Goal: Task Accomplishment & Management: Use online tool/utility

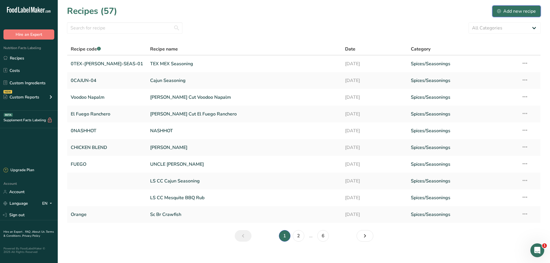
click at [503, 11] on div "Add new recipe" at bounding box center [516, 11] width 39 height 7
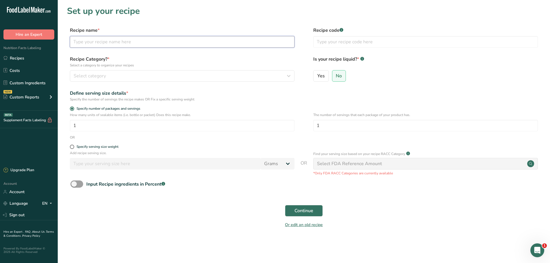
click at [96, 39] on input "text" at bounding box center [182, 42] width 225 height 12
type input "2"
drag, startPoint x: 153, startPoint y: 43, endPoint x: 56, endPoint y: 37, distance: 97.5
click at [56, 37] on div ".a-20{fill:#fff;} Hire an Expert Nutrition Facts Labeling Recipes Costs Custom …" at bounding box center [275, 131] width 550 height 263
type input "3G ALL PURPOSE SEASONING"
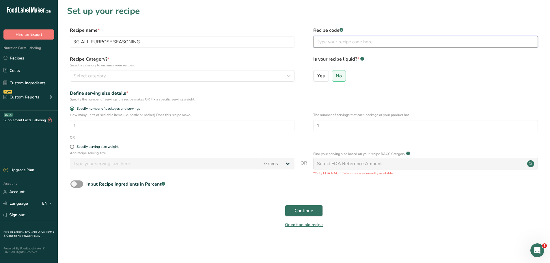
click at [344, 44] on input "text" at bounding box center [425, 42] width 225 height 12
paste input "3G ALL PURPOSE SEASONING"
type input "3G ALL PURPOSE SEASONING"
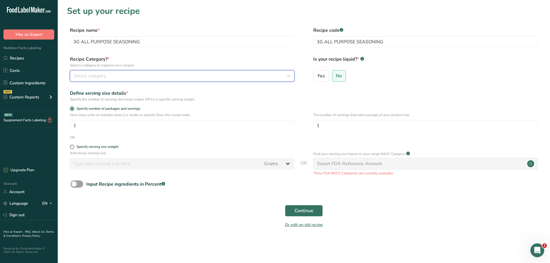
click at [116, 79] on div "Select category" at bounding box center [181, 75] width 214 height 7
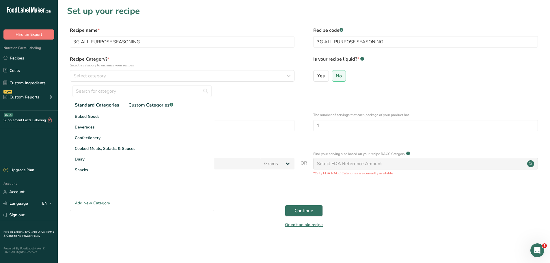
click at [141, 98] on div at bounding box center [142, 91] width 144 height 16
click at [140, 101] on link "Custom Categories .a-a{fill:#347362;}.b-a{fill:#fff;}" at bounding box center [151, 105] width 54 height 12
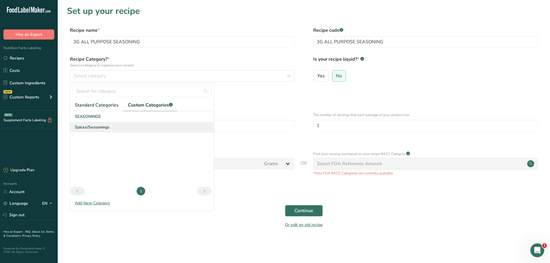
click at [81, 127] on span "Spices/Seasonings" at bounding box center [92, 127] width 35 height 6
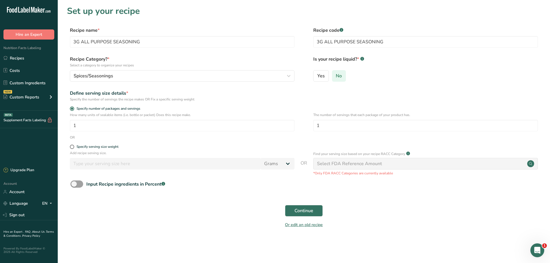
click at [339, 78] on span "No" at bounding box center [339, 76] width 6 height 6
click at [336, 78] on input "No" at bounding box center [334, 76] width 4 height 4
click at [81, 149] on div "Specify serving size weight" at bounding box center [98, 147] width 42 height 4
click at [74, 149] on input "Specify serving size weight" at bounding box center [72, 147] width 4 height 4
radio input "true"
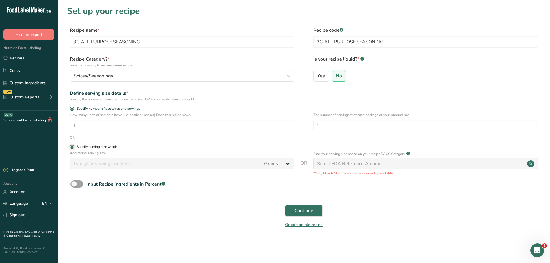
radio input "false"
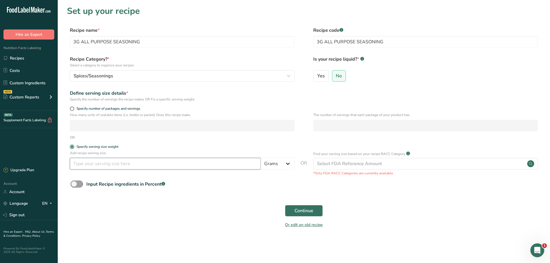
click at [86, 162] on input "number" at bounding box center [165, 164] width 191 height 12
type input "1"
click at [306, 211] on span "Continue" at bounding box center [303, 210] width 19 height 7
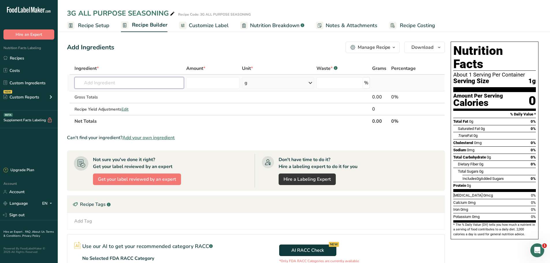
click at [93, 82] on input "text" at bounding box center [128, 83] width 109 height 12
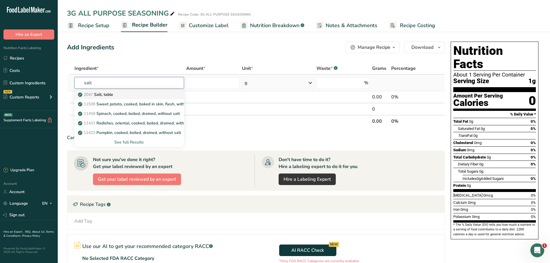
type input "salt"
click at [88, 98] on link "2047 Salt, table" at bounding box center [128, 95] width 109 height 10
type input "Salt, table"
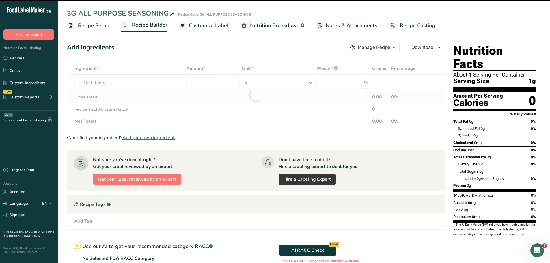
type input "0"
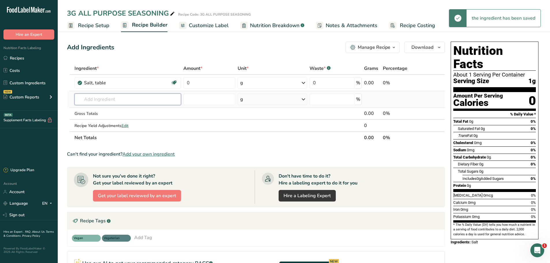
click at [107, 100] on input "text" at bounding box center [127, 100] width 107 height 12
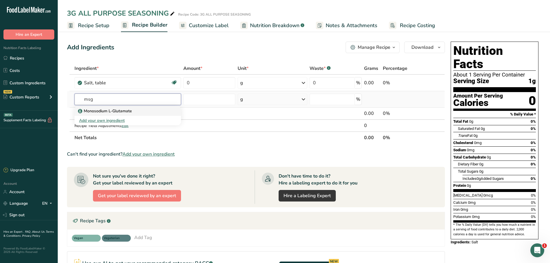
type input "msg"
click at [106, 111] on p "Monosodium L-Glutamate" at bounding box center [105, 111] width 53 height 6
type input "Monosodium L-Glutamate"
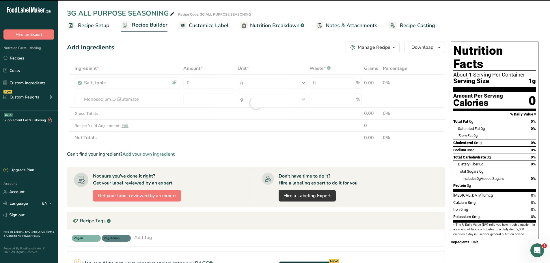
type input "0"
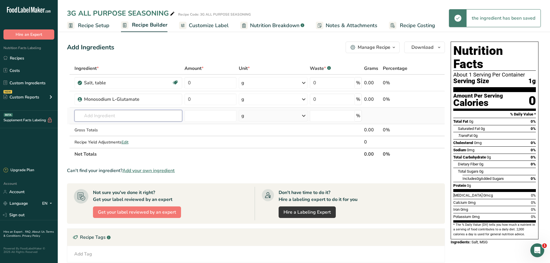
click at [106, 120] on input "text" at bounding box center [128, 116] width 108 height 12
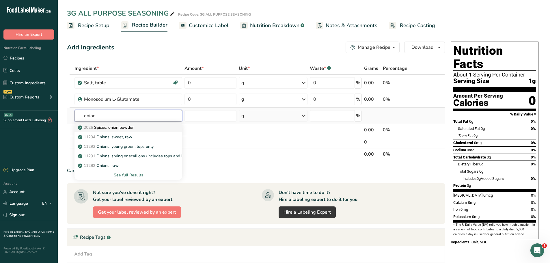
type input "onion"
click at [125, 128] on p "2026 Spices, onion powder" at bounding box center [106, 127] width 55 height 6
type input "Spices, onion powder"
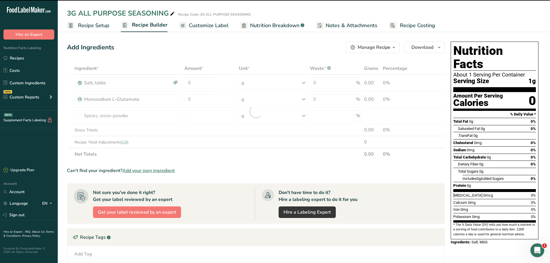
type input "0"
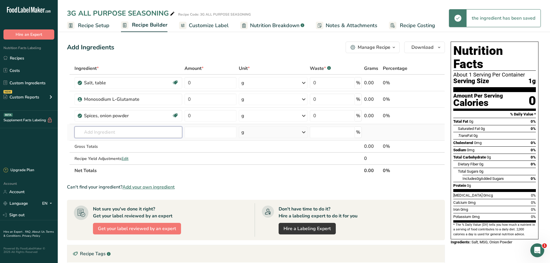
click at [105, 133] on input "text" at bounding box center [128, 132] width 108 height 12
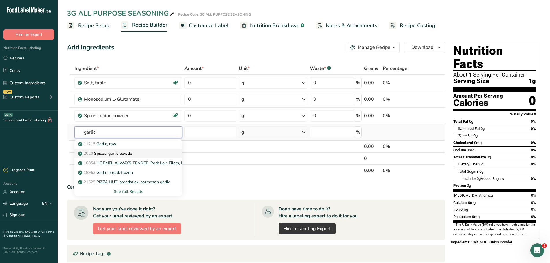
type input "garlic"
click at [126, 155] on p "2020 Spices, garlic powder" at bounding box center [106, 153] width 55 height 6
type input "Spices, garlic powder"
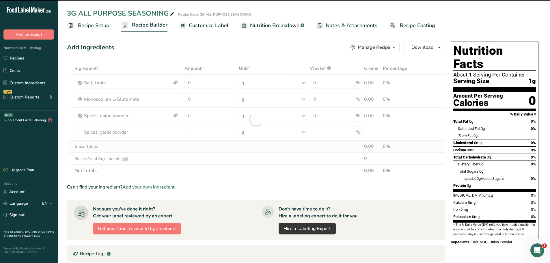
type input "0"
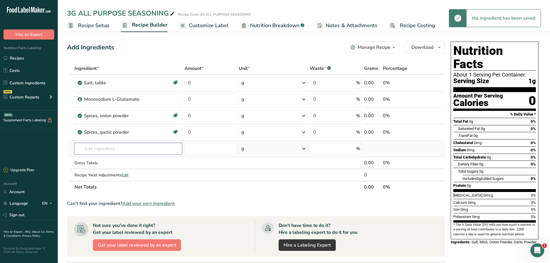
click at [102, 151] on input "text" at bounding box center [128, 149] width 108 height 12
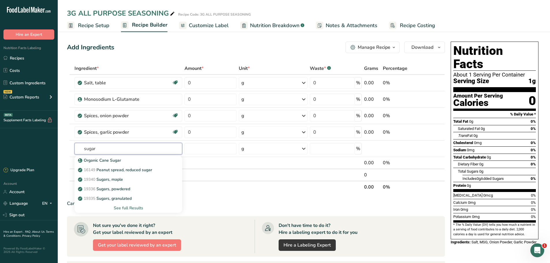
type input "sugar"
click at [132, 198] on p "19335 [GEOGRAPHIC_DATA], granulated" at bounding box center [105, 198] width 53 height 6
type input "Sugars, granulated"
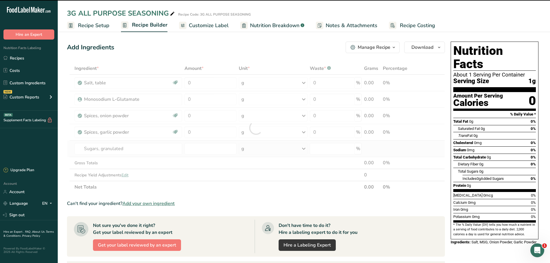
type input "0"
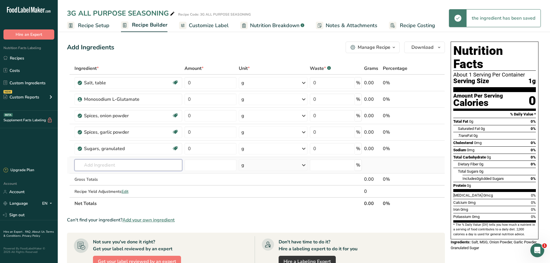
click at [96, 166] on input "text" at bounding box center [128, 165] width 108 height 12
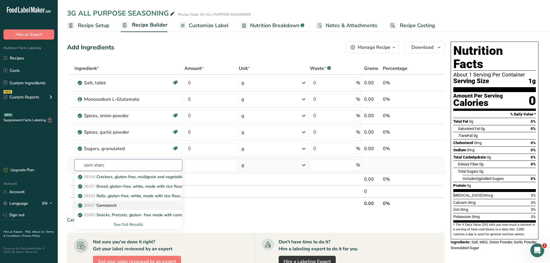
type input "corn starc"
click at [120, 203] on div "20027 [GEOGRAPHIC_DATA]" at bounding box center [124, 205] width 90 height 6
type input "Cornstarch"
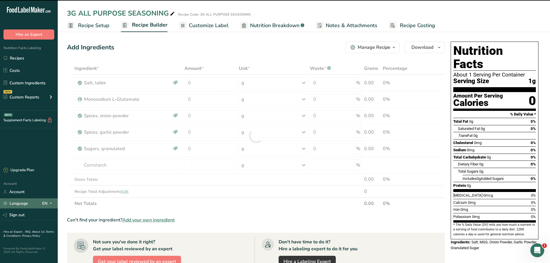
type input "0"
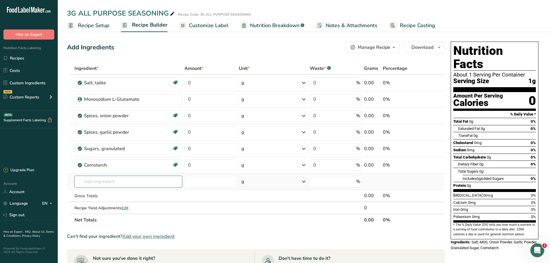
click at [125, 182] on input "text" at bounding box center [128, 182] width 108 height 12
type input "black pepper"
click at [125, 203] on p "2030 Spices, pepper, black" at bounding box center [106, 203] width 54 height 6
type input "Spices, pepper, black"
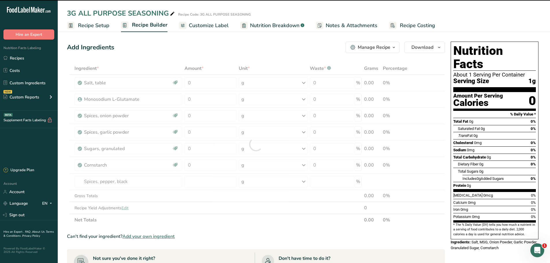
type input "0"
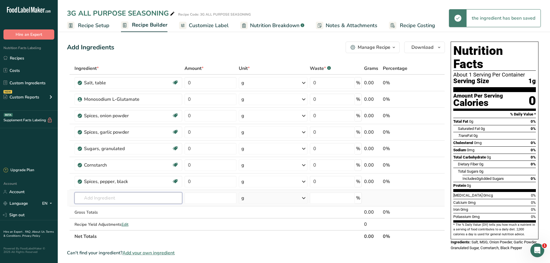
click at [109, 200] on input "text" at bounding box center [128, 198] width 108 height 12
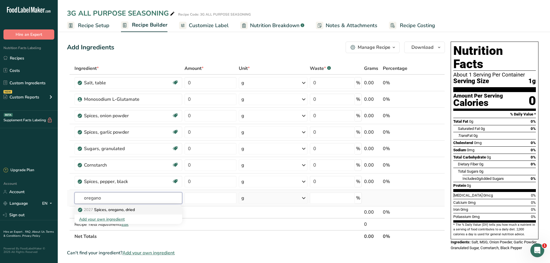
type input "oregano"
click at [126, 212] on p "2027 Spices, oregano, dried" at bounding box center [107, 210] width 56 height 6
type input "Spices, oregano, dried"
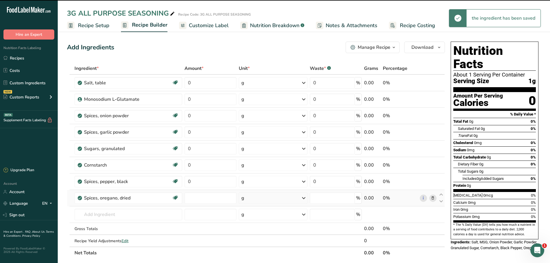
type input "0"
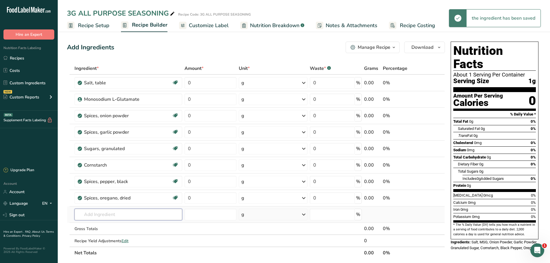
click at [101, 213] on input "text" at bounding box center [128, 215] width 108 height 12
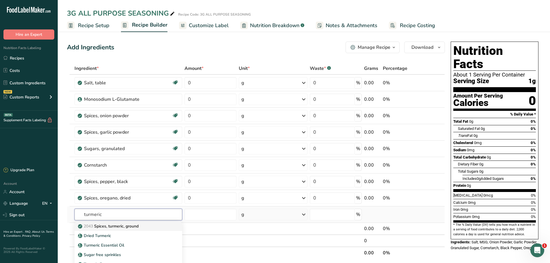
type input "turmeric"
click at [131, 227] on p "2043 Spices, turmeric, ground" at bounding box center [108, 226] width 59 height 6
type input "Spices, turmeric, ground"
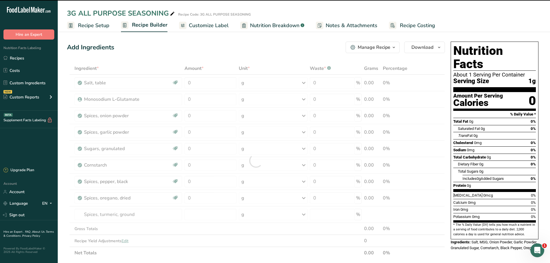
type input "0"
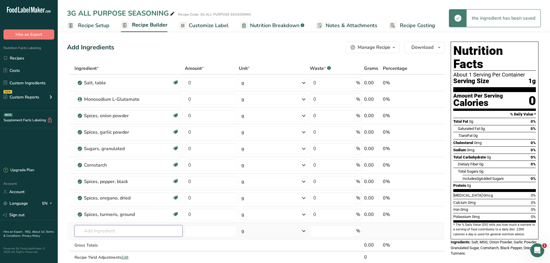
click at [120, 232] on input "text" at bounding box center [128, 231] width 108 height 12
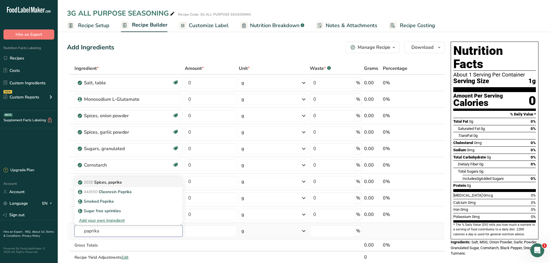
type input "paprika"
click at [121, 180] on p "2028 Spices, paprika" at bounding box center [100, 182] width 43 height 6
type input "Spices, paprika"
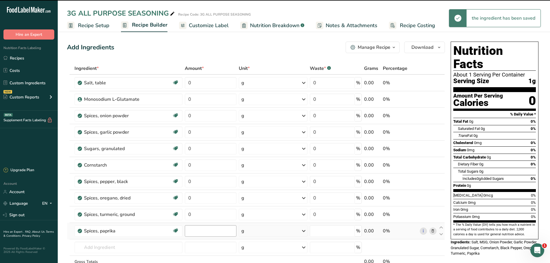
type input "0"
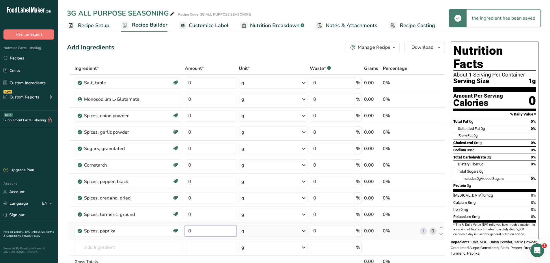
click at [206, 233] on input "0" at bounding box center [211, 231] width 52 height 12
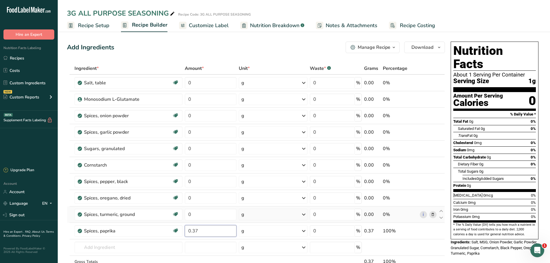
type input "0.37"
click at [202, 220] on div "Ingredient * Amount * Unit * Waste * .a-a{fill:#347362;}.b-a{fill:#fff;} Grams …" at bounding box center [256, 177] width 378 height 230
click at [203, 214] on input "0" at bounding box center [211, 215] width 52 height 12
type input "0.56"
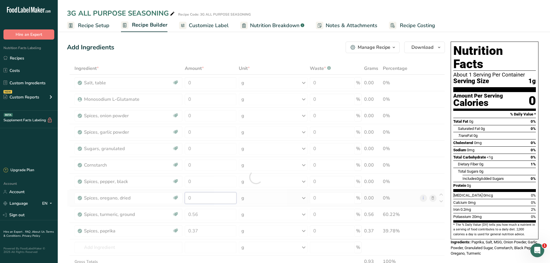
click at [207, 203] on div "Ingredient * Amount * Unit * Waste * .a-a{fill:#347362;}.b-a{fill:#fff;} Grams …" at bounding box center [256, 177] width 378 height 230
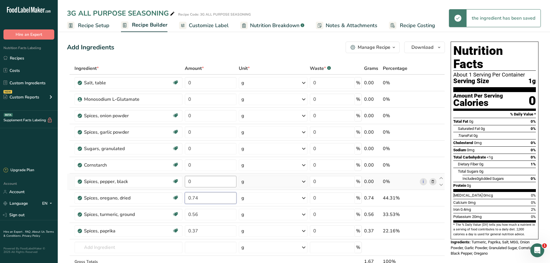
type input "0.74"
click at [207, 182] on div "Ingredient * Amount * Unit * Waste * .a-a{fill:#347362;}.b-a{fill:#fff;} Grams …" at bounding box center [256, 177] width 378 height 230
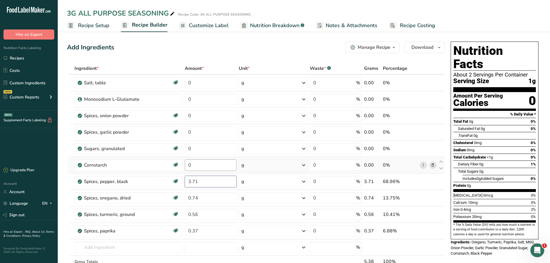
type input "3.71"
click at [205, 167] on div "Ingredient * Amount * Unit * Waste * .a-a{fill:#347362;}.b-a{fill:#fff;} Grams …" at bounding box center [256, 177] width 378 height 230
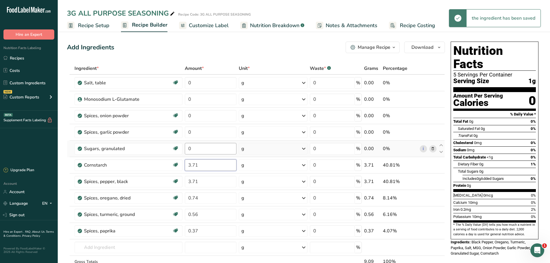
type input "3.71"
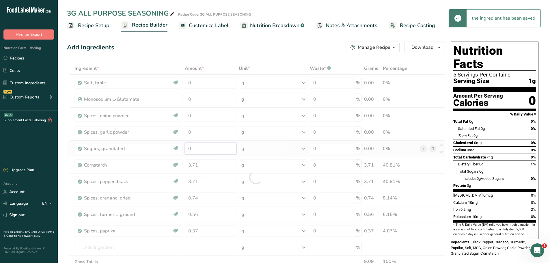
click at [208, 152] on div "Ingredient * Amount * Unit * Waste * .a-a{fill:#347362;}.b-a{fill:#fff;} Grams …" at bounding box center [256, 177] width 378 height 230
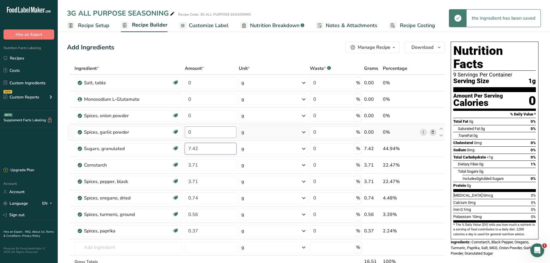
type input "7.42"
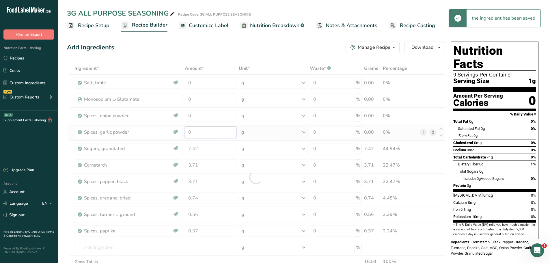
click at [206, 137] on div "Ingredient * Amount * Unit * Waste * .a-a{fill:#347362;}.b-a{fill:#fff;} Grams …" at bounding box center [256, 177] width 378 height 230
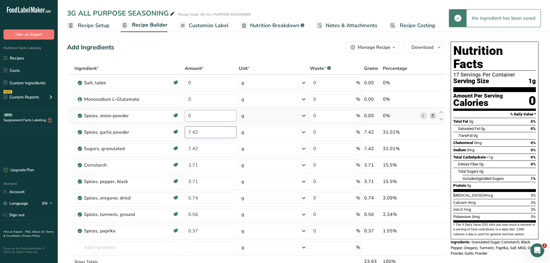
type input "7.42"
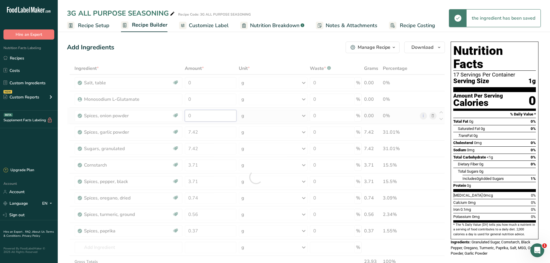
click at [201, 117] on div "Ingredient * Amount * Unit * Waste * .a-a{fill:#347362;}.b-a{fill:#fff;} Grams …" at bounding box center [256, 177] width 378 height 230
click at [201, 117] on div at bounding box center [256, 177] width 378 height 230
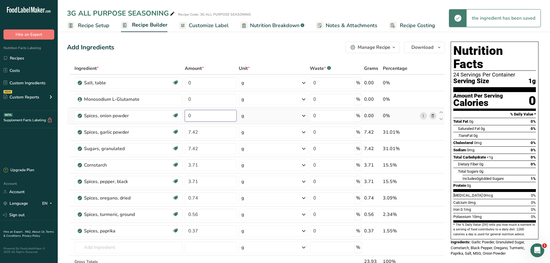
click at [201, 118] on input "0" at bounding box center [211, 116] width 52 height 12
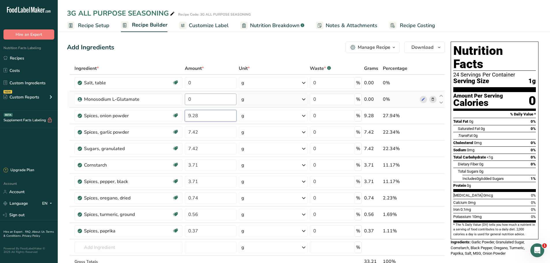
type input "9.28"
click at [198, 104] on div "Ingredient * Amount * Unit * Waste * .a-a{fill:#347362;}.b-a{fill:#fff;} Grams …" at bounding box center [256, 177] width 378 height 230
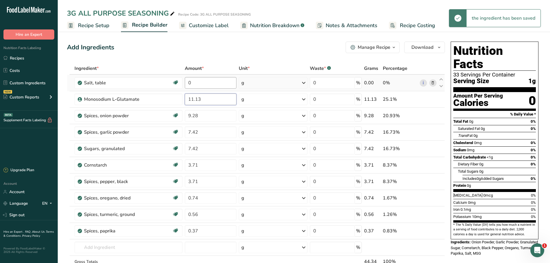
type input "11.13"
click at [202, 82] on div "Ingredient * Amount * Unit * Waste * .a-a{fill:#347362;}.b-a{fill:#fff;} Grams …" at bounding box center [256, 177] width 378 height 230
type input "55.66"
click at [220, 135] on div "Ingredient * Amount * Unit * Waste * .a-a{fill:#347362;}.b-a{fill:#fff;} Grams …" at bounding box center [256, 177] width 378 height 230
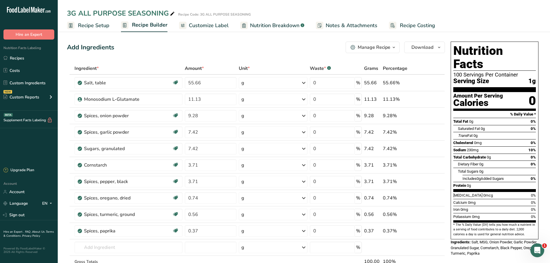
click at [211, 28] on span "Customize Label" at bounding box center [209, 26] width 40 height 8
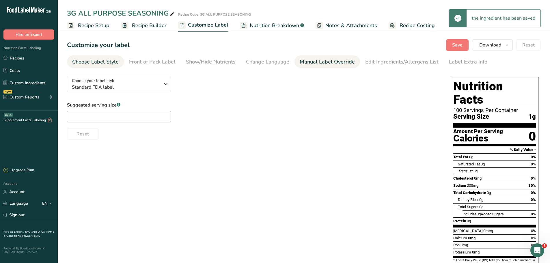
click at [312, 61] on div "Manual Label Override" at bounding box center [327, 62] width 55 height 8
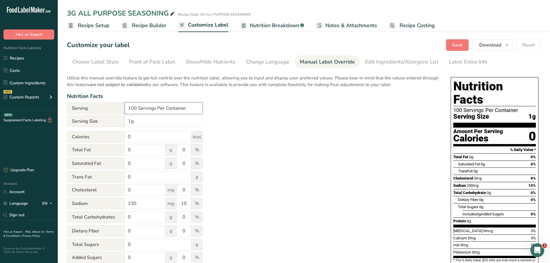
drag, startPoint x: 138, startPoint y: 108, endPoint x: 121, endPoint y: 108, distance: 16.7
click at [121, 108] on div "Serving 100 Servings Per Container" at bounding box center [135, 108] width 136 height 12
click at [200, 105] on input "Servings Per Container" at bounding box center [164, 108] width 78 height 12
type input "Servings Per Container Vary"
click at [128, 123] on input "1g" at bounding box center [164, 121] width 78 height 12
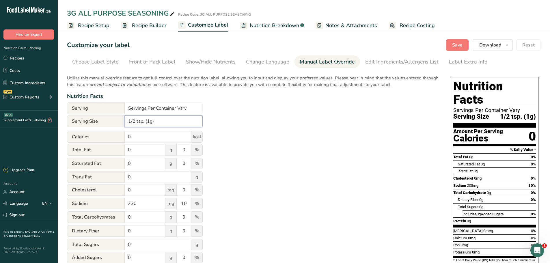
type input "1/2 tsp. (1g)"
click at [283, 143] on div "Utilize this manual override feature to get full control over the nutrition lab…" at bounding box center [253, 209] width 372 height 276
click at [461, 41] on button "Save" at bounding box center [457, 45] width 23 height 12
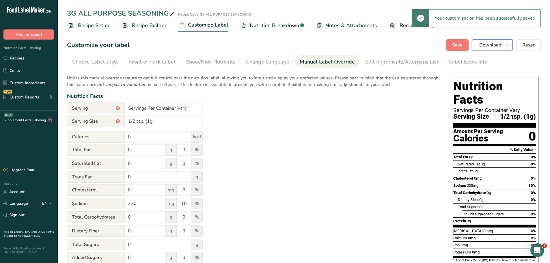
click at [494, 43] on span "Download" at bounding box center [490, 45] width 22 height 7
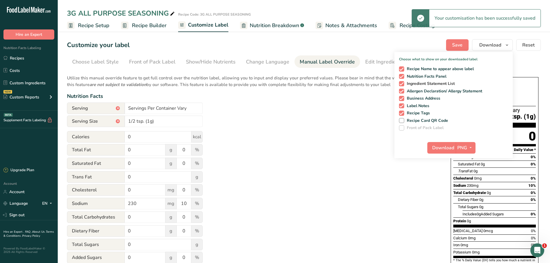
click at [404, 85] on span "Ingredient Statement List" at bounding box center [429, 83] width 51 height 5
click at [403, 85] on input "Ingredient Statement List" at bounding box center [401, 84] width 4 height 4
checkbox input "false"
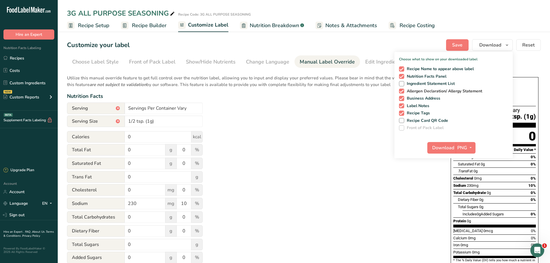
click at [403, 89] on span at bounding box center [401, 91] width 5 height 5
click at [403, 89] on input "Allergen Declaration/ Allergy Statement" at bounding box center [401, 91] width 4 height 4
checkbox input "false"
click at [402, 98] on span at bounding box center [401, 98] width 5 height 5
click at [402, 98] on input "Business Address" at bounding box center [401, 98] width 4 height 4
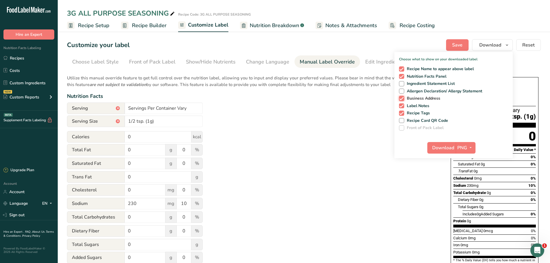
checkbox input "false"
drag, startPoint x: 399, startPoint y: 108, endPoint x: 402, endPoint y: 105, distance: 5.1
click at [399, 108] on div "Recipe Name to appear above label Nutrition Facts Panel Ingredient Statement Li…" at bounding box center [453, 97] width 118 height 66
click at [403, 105] on span at bounding box center [401, 105] width 5 height 5
click at [403, 105] on input "Label Notes" at bounding box center [401, 106] width 4 height 4
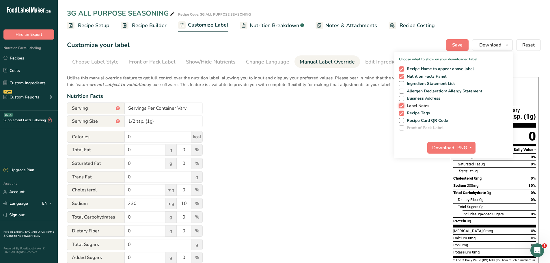
checkbox input "false"
click at [402, 114] on span at bounding box center [401, 113] width 5 height 5
click at [402, 114] on input "Recipe Tags" at bounding box center [401, 113] width 4 height 4
checkbox input "false"
click at [464, 147] on span "PNG" at bounding box center [462, 147] width 10 height 7
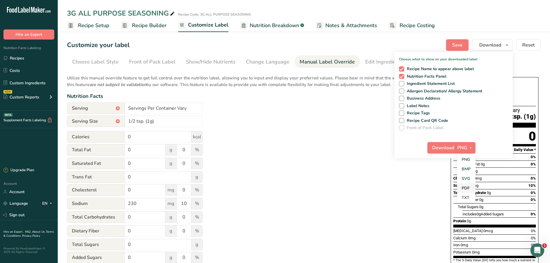
click at [471, 187] on link "PDF" at bounding box center [466, 188] width 18 height 10
click at [446, 148] on span "Download" at bounding box center [443, 147] width 22 height 7
click at [379, 202] on div "Utilize this manual override feature to get full control over the nutrition lab…" at bounding box center [253, 209] width 372 height 276
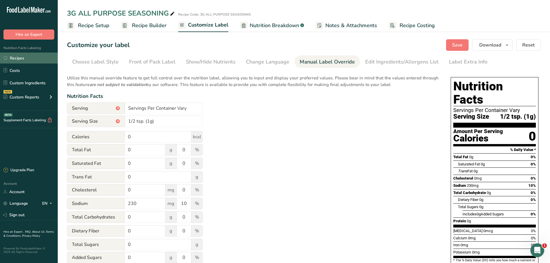
click at [20, 55] on link "Recipes" at bounding box center [29, 58] width 58 height 11
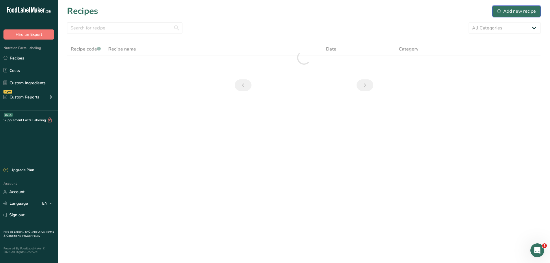
click at [506, 12] on div "Add new recipe" at bounding box center [516, 11] width 39 height 7
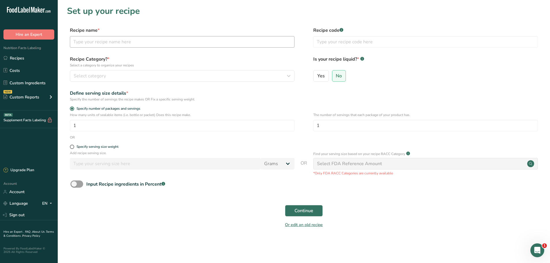
click at [97, 46] on div "Recipe name * Recipe code .a-a{fill:#347362;}.b-a{fill:#fff;}" at bounding box center [304, 39] width 474 height 24
click at [102, 41] on input "text" at bounding box center [182, 42] width 225 height 12
click at [133, 40] on input "text" at bounding box center [182, 42] width 225 height 12
type input "3G Fiesta"
click at [338, 46] on input "text" at bounding box center [425, 42] width 225 height 12
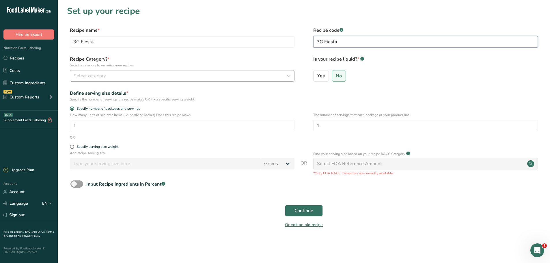
type input "3G Fiesta"
click at [237, 76] on div "Select category" at bounding box center [181, 75] width 214 height 7
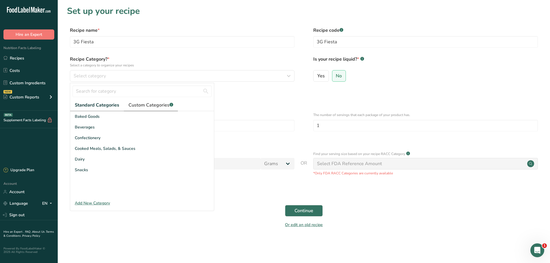
click at [167, 106] on span "Custom Categories .a-a{fill:#347362;}.b-a{fill:#fff;}" at bounding box center [150, 105] width 45 height 7
click at [108, 129] on span "Spices/Seasonings" at bounding box center [92, 127] width 35 height 6
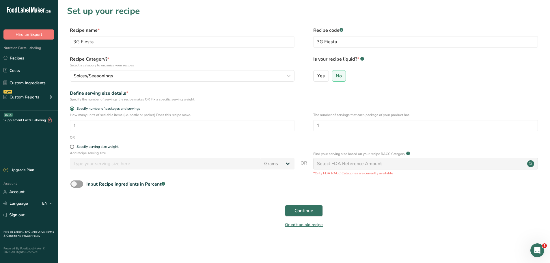
click at [82, 151] on p "Add recipe serving size." at bounding box center [182, 152] width 225 height 5
click at [83, 145] on div "Specify serving size weight" at bounding box center [98, 147] width 42 height 4
click at [74, 145] on input "Specify serving size weight" at bounding box center [72, 147] width 4 height 4
radio input "true"
radio input "false"
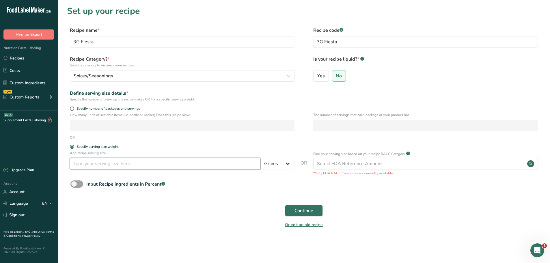
click at [79, 162] on input "number" at bounding box center [165, 164] width 191 height 12
type input "1"
click at [310, 209] on span "Continue" at bounding box center [303, 210] width 19 height 7
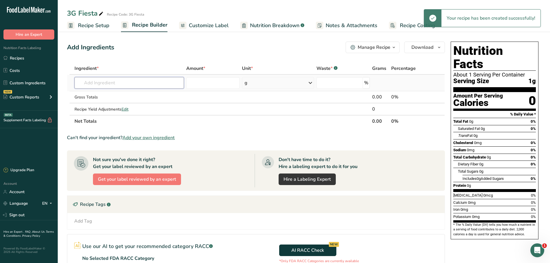
click at [117, 82] on input "text" at bounding box center [128, 83] width 109 height 12
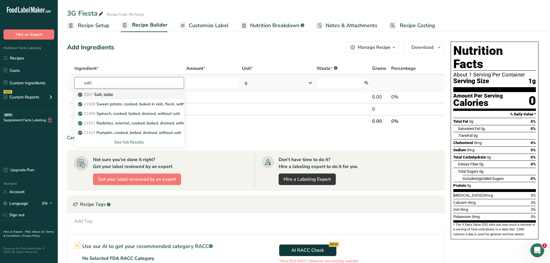
type input "salt"
click at [110, 97] on p "2047 Salt, table" at bounding box center [96, 95] width 34 height 6
type input "Salt, table"
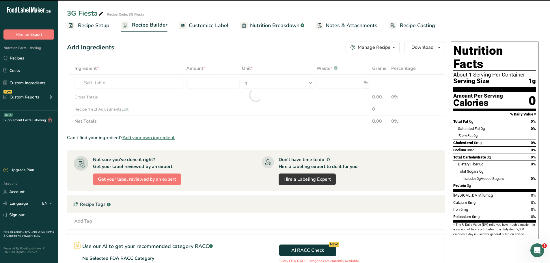
type input "0"
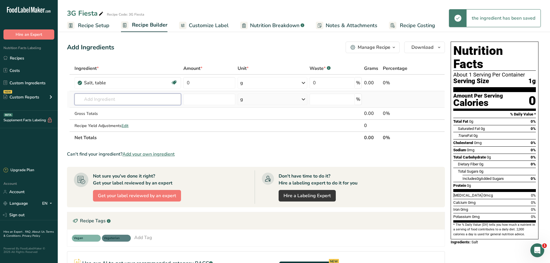
click at [102, 98] on input "text" at bounding box center [127, 100] width 107 height 12
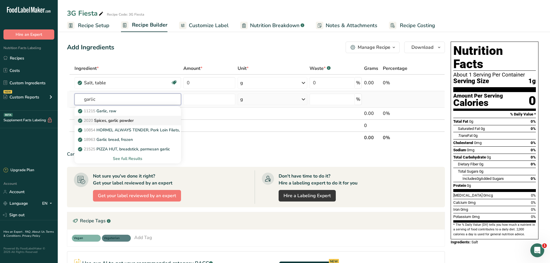
type input "garlic"
click at [110, 119] on p "2020 Spices, garlic powder" at bounding box center [106, 121] width 55 height 6
type input "Spices, garlic powder"
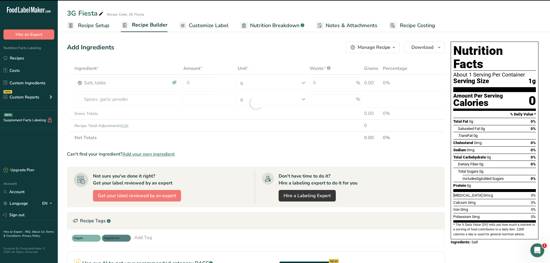
type input "0"
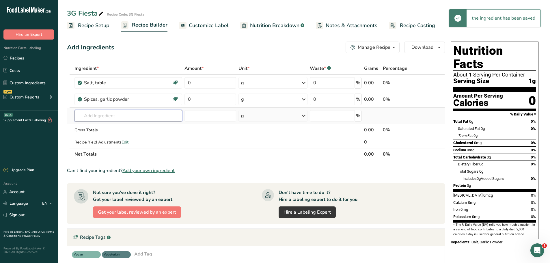
click at [105, 117] on input "text" at bounding box center [128, 116] width 108 height 12
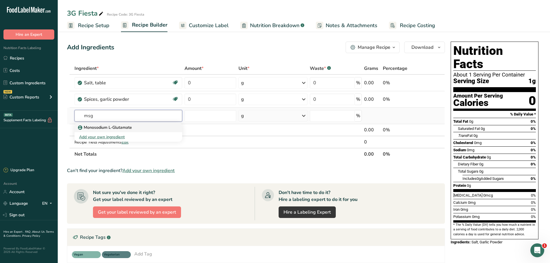
type input "msg"
click at [135, 128] on div "Monosodium L-Glutamate" at bounding box center [123, 127] width 89 height 6
type input "Monosodium L-Glutamate"
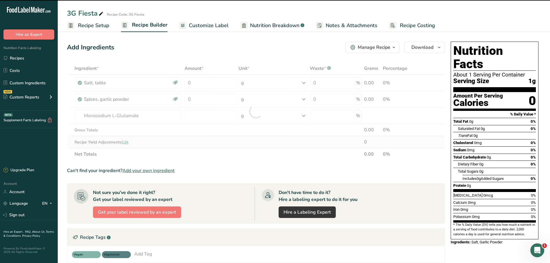
type input "0"
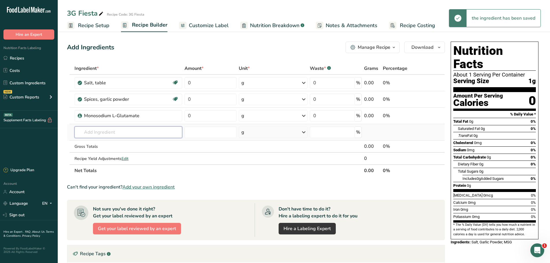
click at [98, 130] on input "text" at bounding box center [128, 132] width 108 height 12
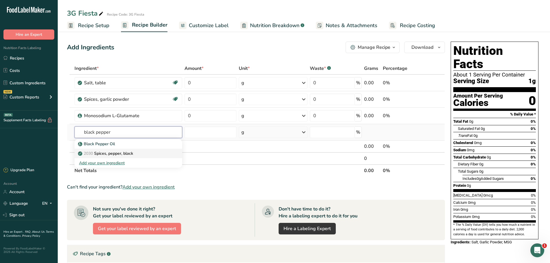
type input "black pepper"
click at [107, 154] on p "2030 Spices, pepper, black" at bounding box center [106, 153] width 54 height 6
type input "Spices, pepper, black"
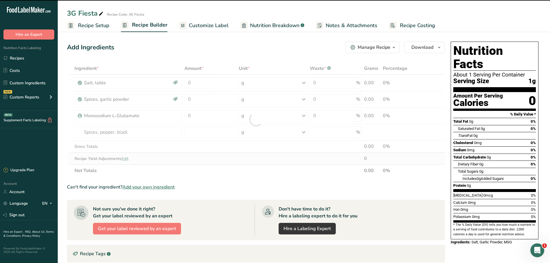
type input "0"
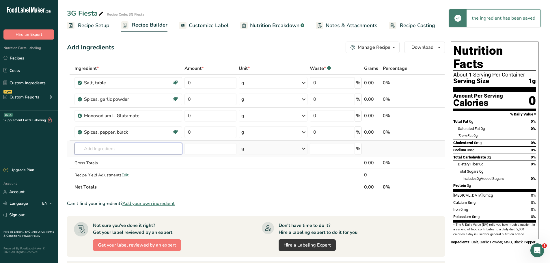
click at [109, 147] on input "text" at bounding box center [128, 149] width 108 height 12
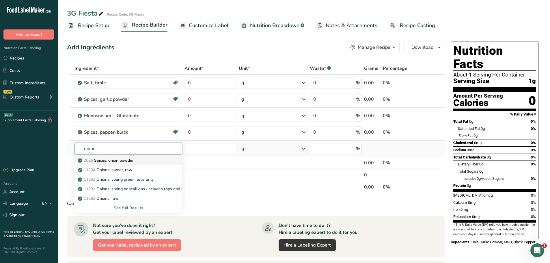
type input "onion"
click at [131, 159] on p "2026 Spices, onion powder" at bounding box center [106, 160] width 55 height 6
type input "Spices, onion powder"
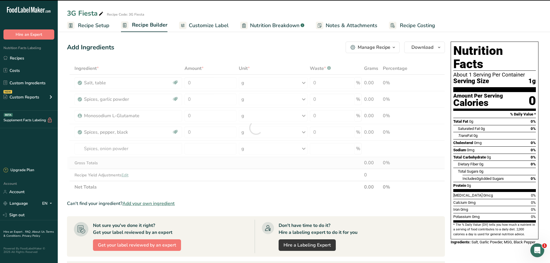
type input "0"
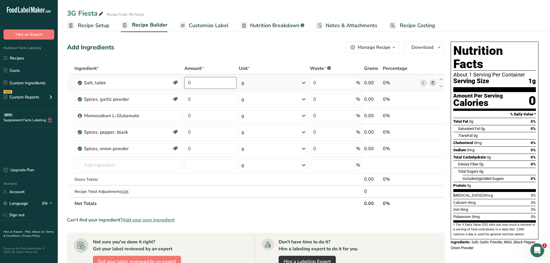
click at [214, 85] on input "0" at bounding box center [210, 83] width 52 height 12
type input "40.48"
click at [209, 101] on div "Ingredient * Amount * Unit * Waste * .a-a{fill:#347362;}.b-a{fill:#fff;} Grams …" at bounding box center [256, 135] width 378 height 147
type input "23.81"
click at [201, 116] on div "Ingredient * Amount * Unit * Waste * .a-a{fill:#347362;}.b-a{fill:#fff;} Grams …" at bounding box center [256, 135] width 378 height 147
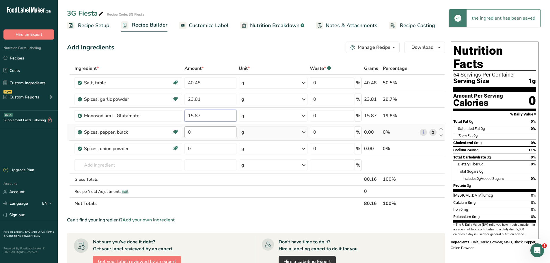
type input "15.87"
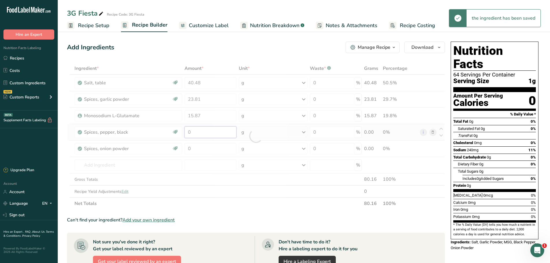
click at [204, 127] on div "Ingredient * Amount * Unit * Waste * .a-a{fill:#347362;}.b-a{fill:#fff;} Grams …" at bounding box center [256, 135] width 378 height 147
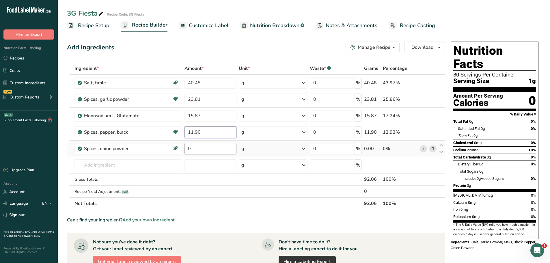
type input "11.90"
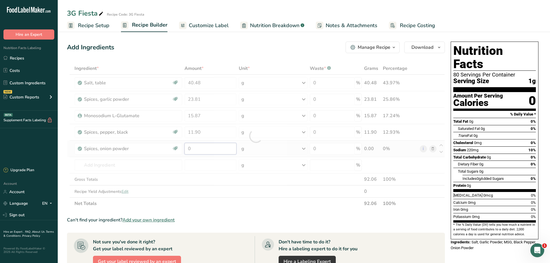
click at [193, 152] on div "Ingredient * Amount * Unit * Waste * .a-a{fill:#347362;}.b-a{fill:#fff;} Grams …" at bounding box center [256, 135] width 378 height 147
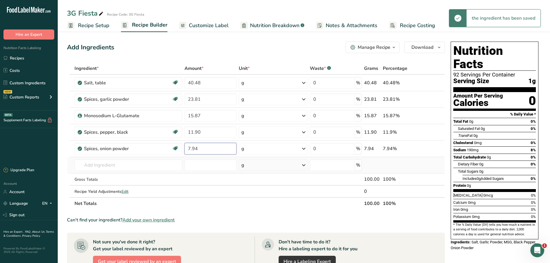
type input "7.94"
click at [199, 172] on div "Ingredient * Amount * Unit * Waste * .a-a{fill:#347362;}.b-a{fill:#fff;} Grams …" at bounding box center [256, 135] width 378 height 147
click at [207, 25] on span "Customize Label" at bounding box center [209, 26] width 40 height 8
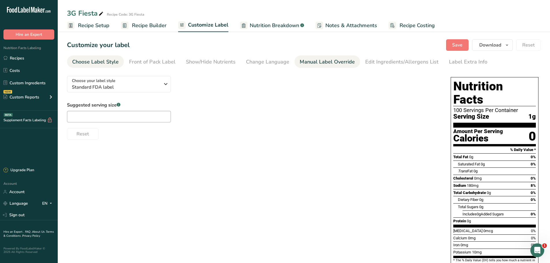
click at [341, 62] on div "Manual Label Override" at bounding box center [327, 62] width 55 height 8
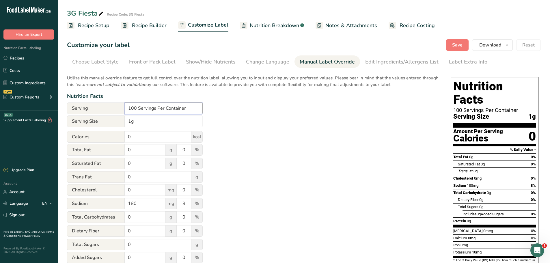
drag, startPoint x: 138, startPoint y: 108, endPoint x: 130, endPoint y: 109, distance: 7.9
click at [130, 109] on input "100 Servings Per Container" at bounding box center [164, 108] width 78 height 12
click at [176, 109] on input "Servings Per Container" at bounding box center [164, 108] width 78 height 12
type input "Servings Per Container Vary"
click at [128, 121] on input "1g" at bounding box center [164, 121] width 78 height 12
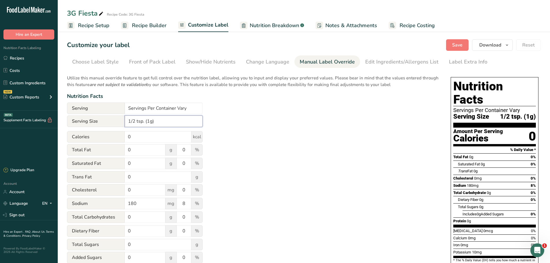
type input "1/2 tsp. (1g)"
drag, startPoint x: 289, startPoint y: 172, endPoint x: 255, endPoint y: 157, distance: 36.8
click at [289, 172] on div "Utilize this manual override feature to get full control over the nutrition lab…" at bounding box center [253, 209] width 372 height 276
click at [460, 47] on span "Save" at bounding box center [457, 45] width 10 height 7
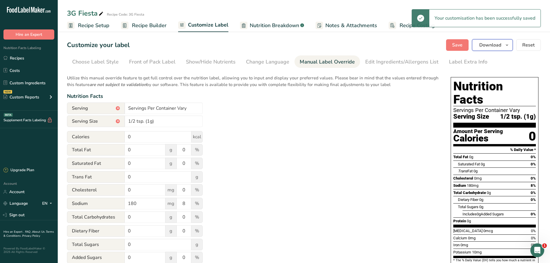
click at [492, 48] on span "Download" at bounding box center [490, 45] width 22 height 7
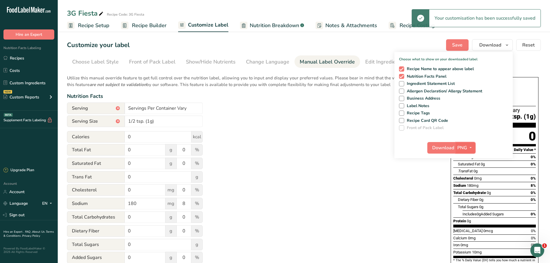
click at [463, 146] on span "PNG" at bounding box center [462, 147] width 10 height 7
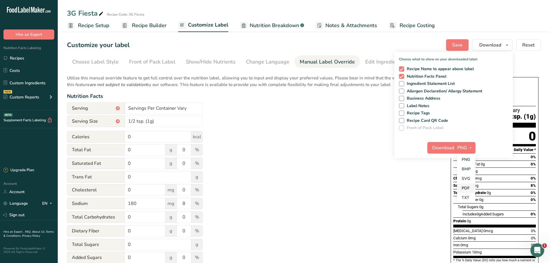
click at [468, 185] on link "PDF" at bounding box center [466, 188] width 18 height 10
click at [444, 147] on span "Download" at bounding box center [443, 147] width 22 height 7
click at [371, 168] on div "Utilize this manual override feature to get full control over the nutrition lab…" at bounding box center [253, 209] width 372 height 276
